Goal: Find specific page/section

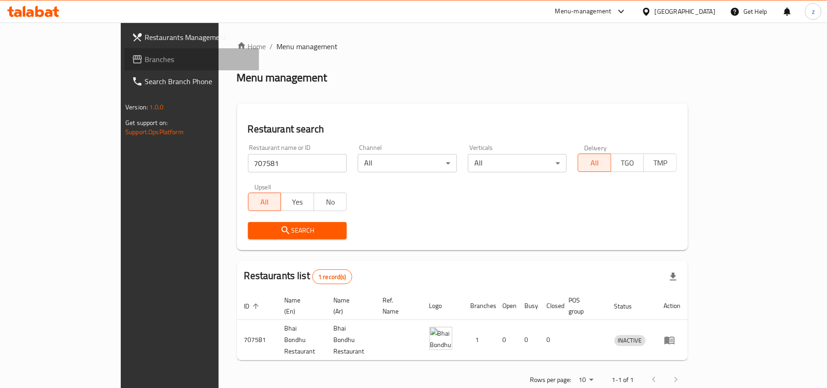
click at [145, 59] on span "Branches" at bounding box center [198, 59] width 107 height 11
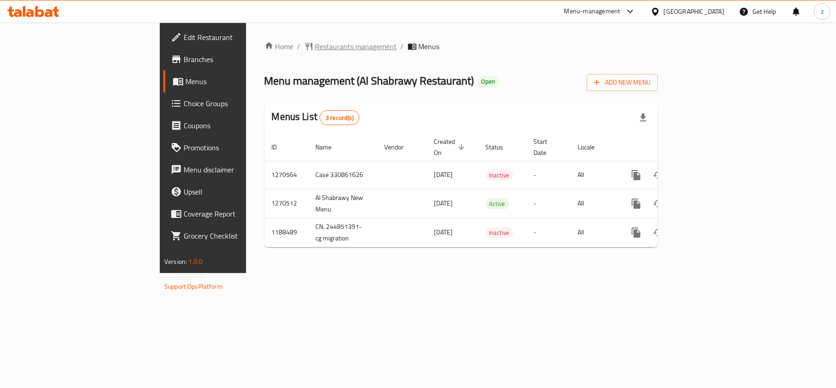
click at [315, 52] on span "Restaurants management" at bounding box center [356, 46] width 82 height 11
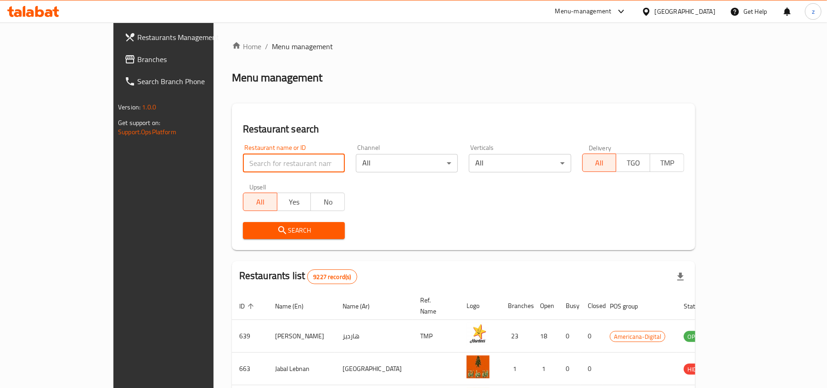
click at [243, 163] on input "search" at bounding box center [294, 163] width 102 height 18
paste input "601004"
type input "601004"
click at [245, 237] on button "Search" at bounding box center [294, 230] width 102 height 17
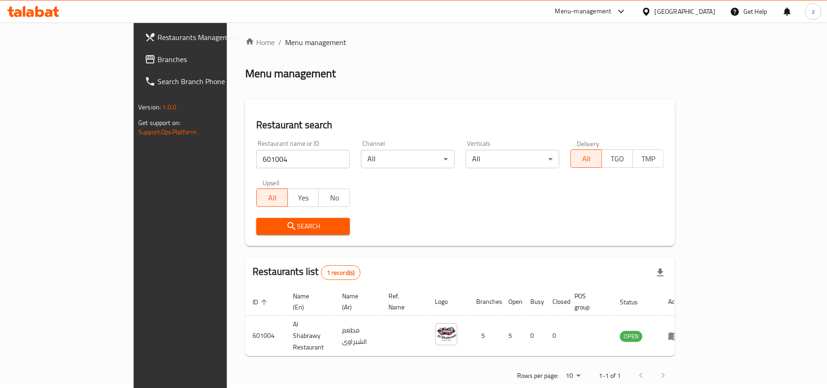
scroll to position [5, 0]
click at [137, 65] on link "Branches" at bounding box center [204, 59] width 135 height 22
